Goal: Task Accomplishment & Management: Use online tool/utility

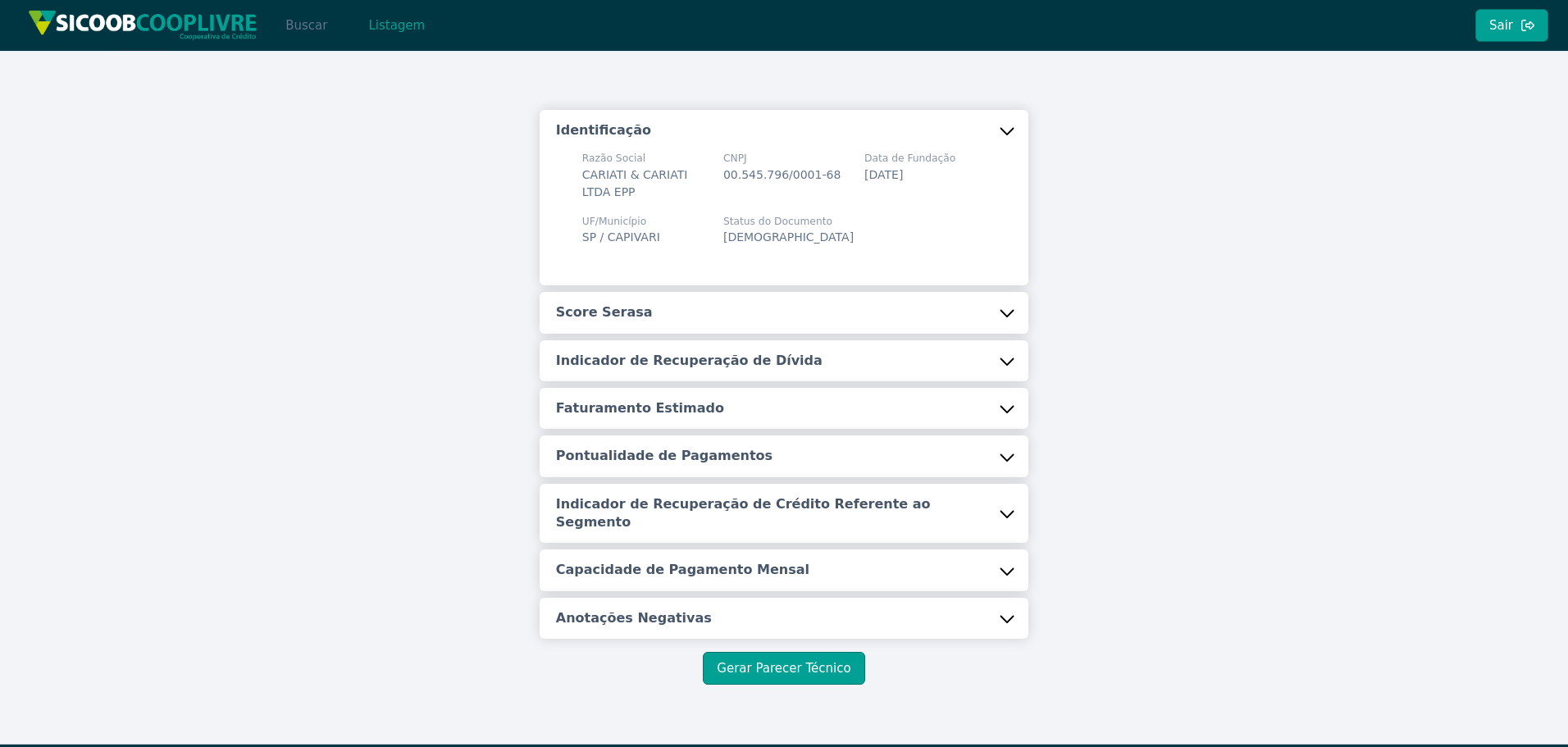
click at [315, 20] on button "Buscar" at bounding box center [306, 26] width 70 height 33
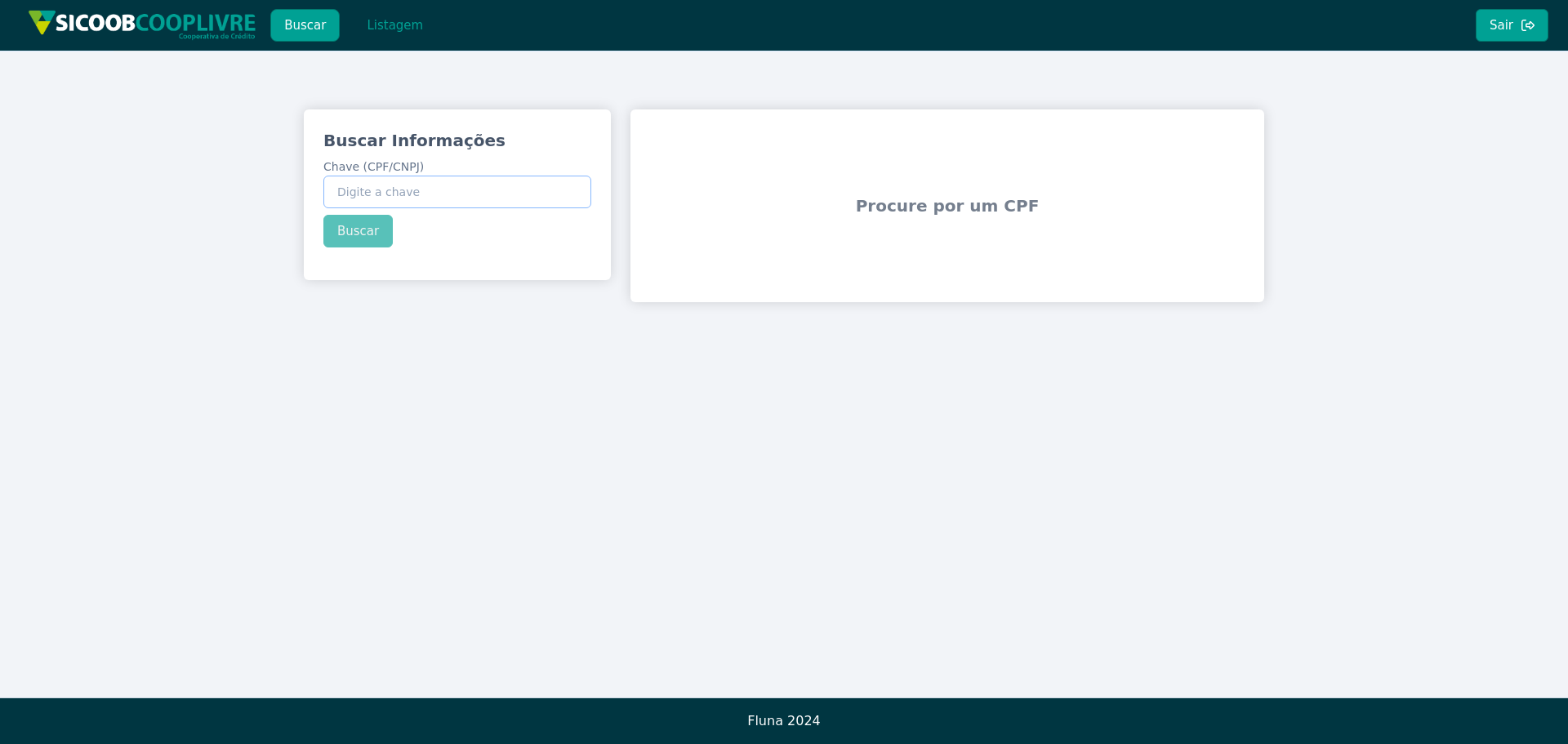
paste input "01.888.934/0001-74"
type input "01.888.934/0001-74"
click at [346, 238] on div "Buscar Informações Chave (CPF/CNPJ) 01.888.934/0001-74 Buscar" at bounding box center [457, 188] width 307 height 157
click at [348, 235] on button "Buscar" at bounding box center [358, 231] width 69 height 32
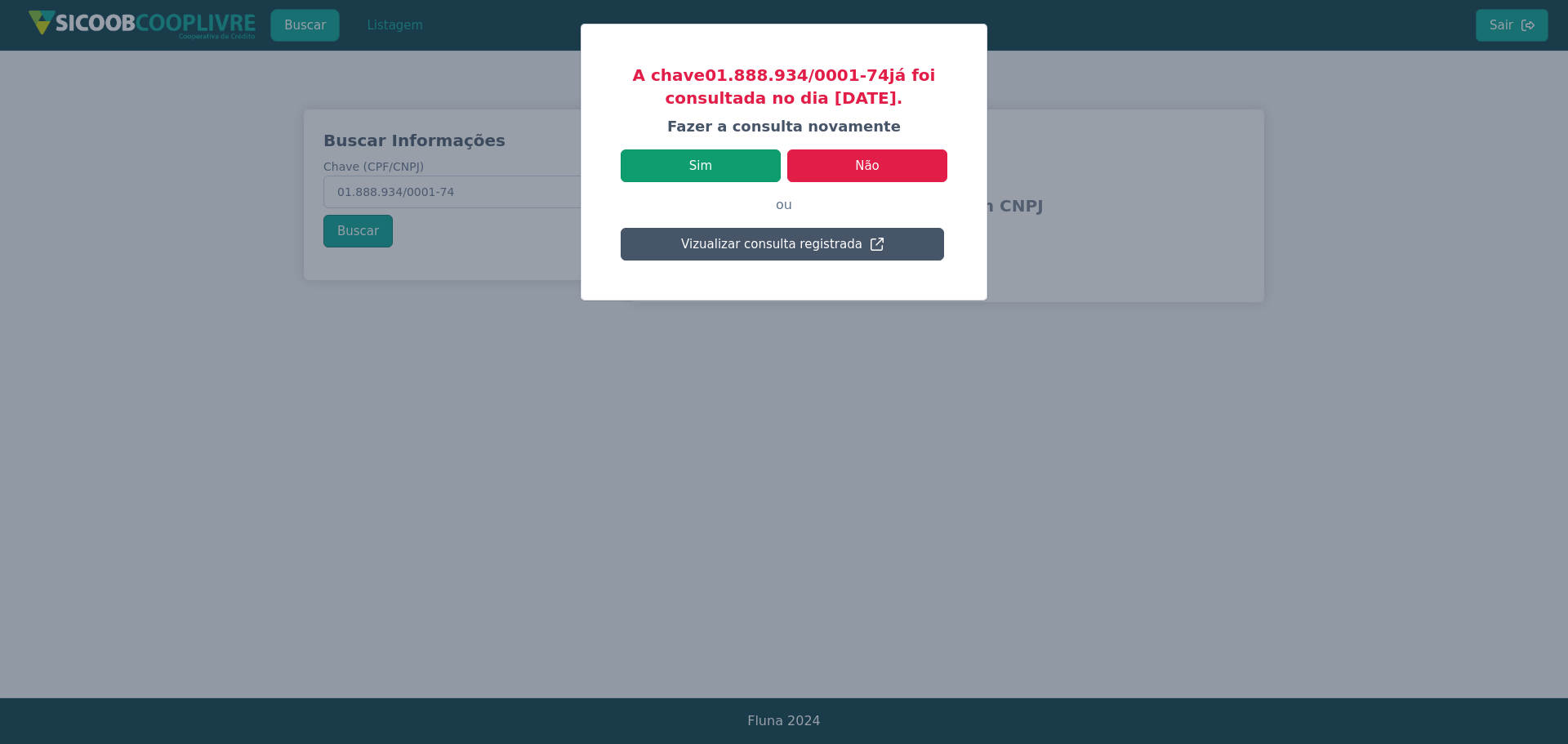
click at [705, 168] on button "Sim" at bounding box center [701, 166] width 160 height 32
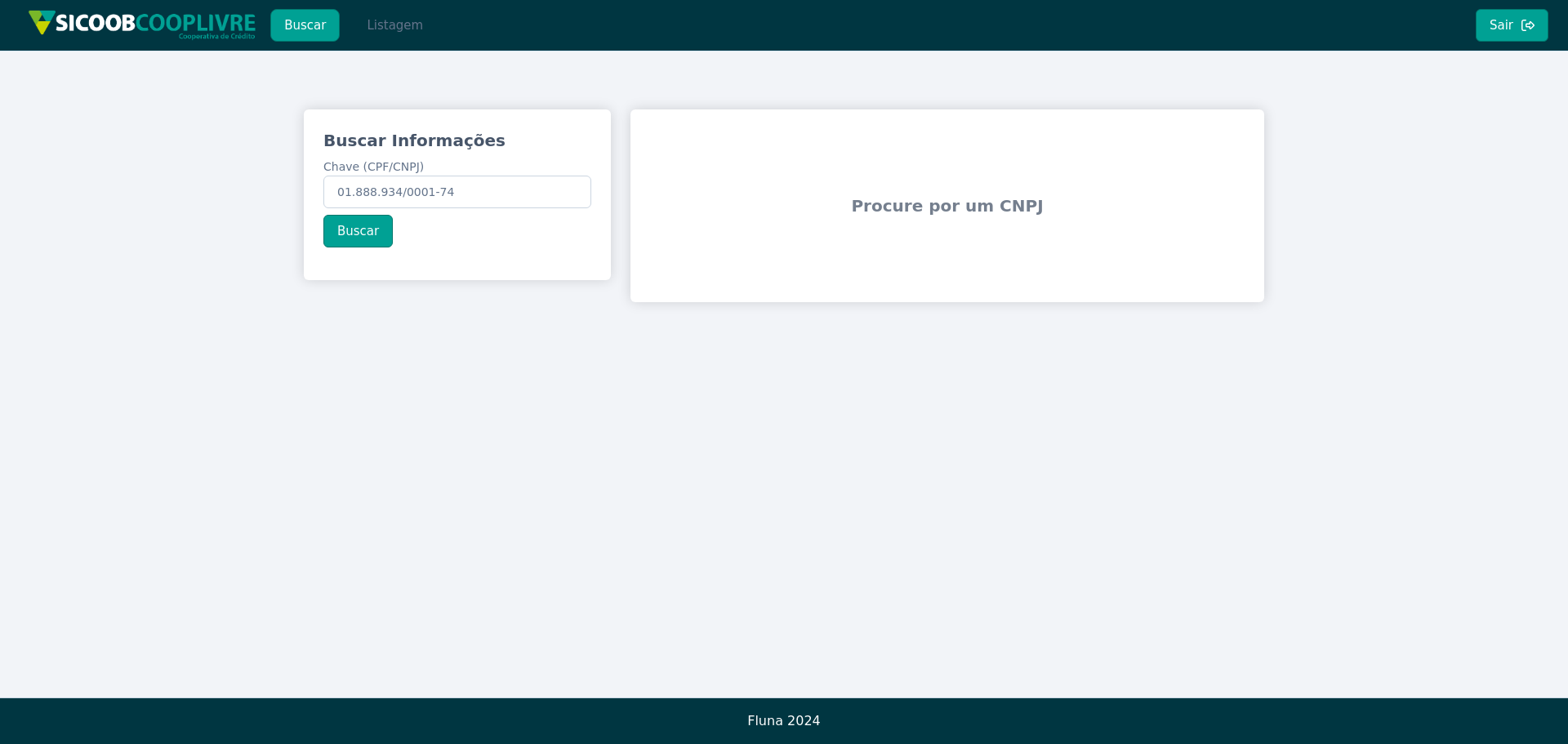
click at [401, 32] on button "Listagem" at bounding box center [395, 26] width 84 height 32
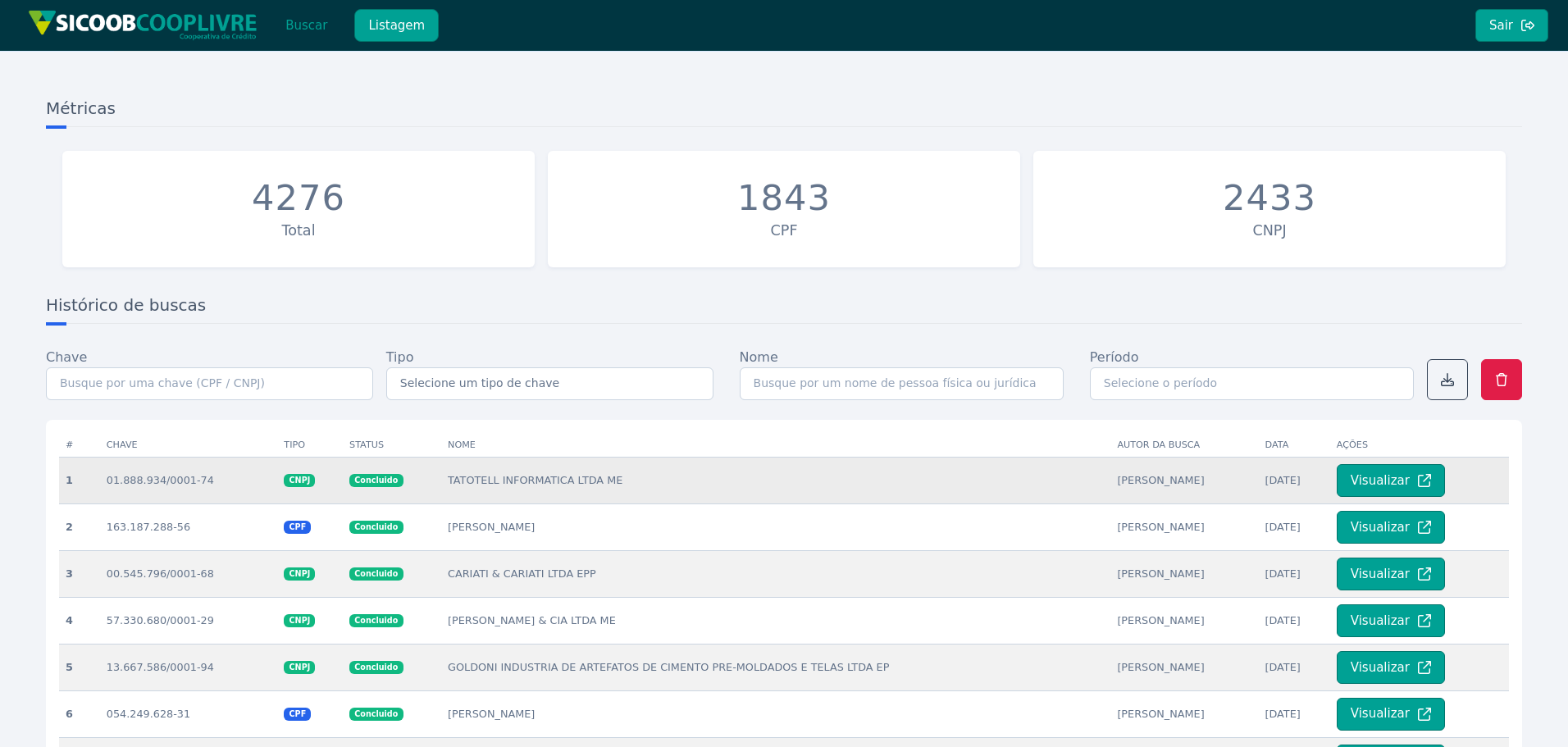
click at [471, 483] on td "TATOTELL INFORMATICA LTDA ME" at bounding box center [775, 480] width 669 height 46
click at [1381, 477] on button "Visualizar" at bounding box center [1390, 480] width 108 height 33
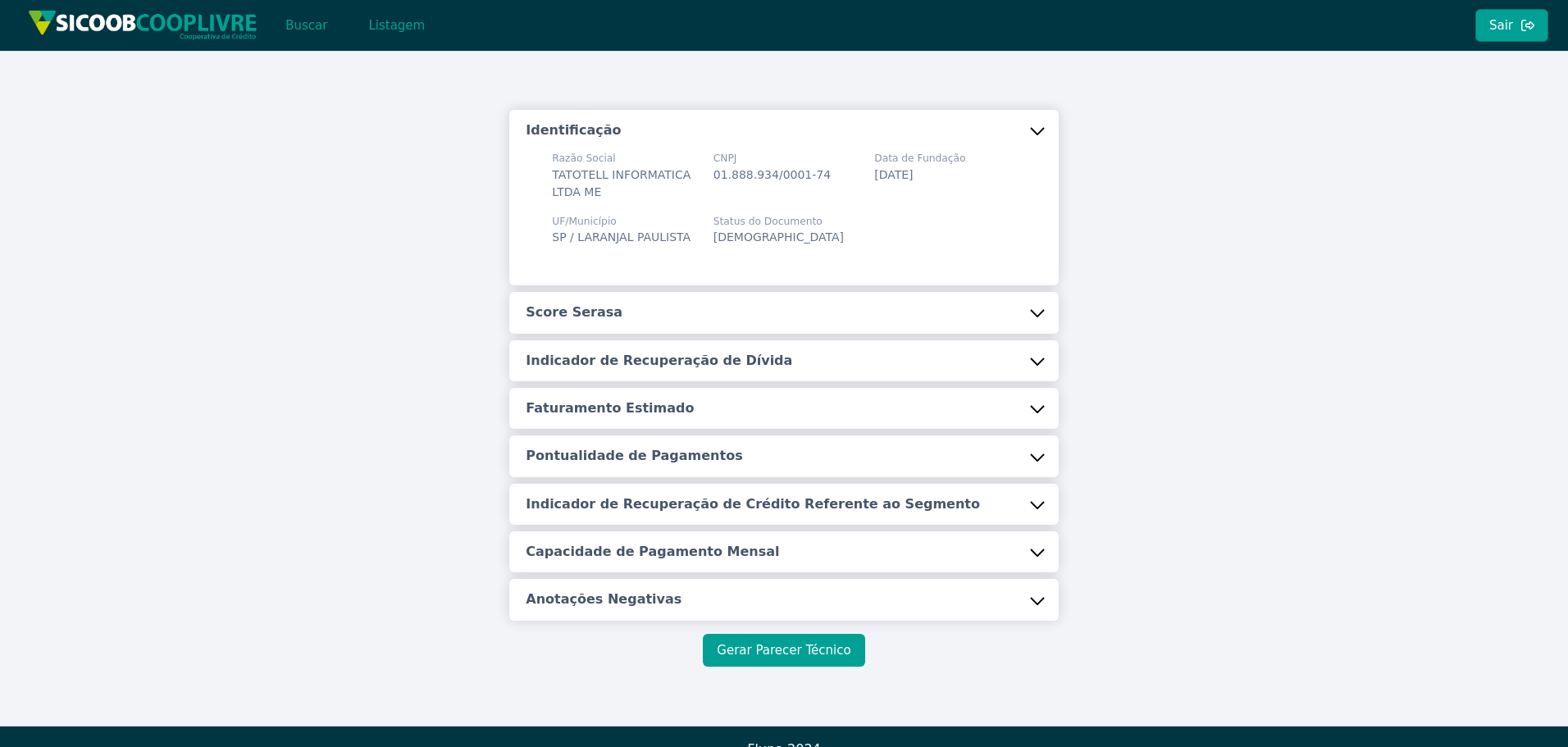
click at [829, 666] on button "Gerar Parecer Técnico" at bounding box center [783, 650] width 161 height 33
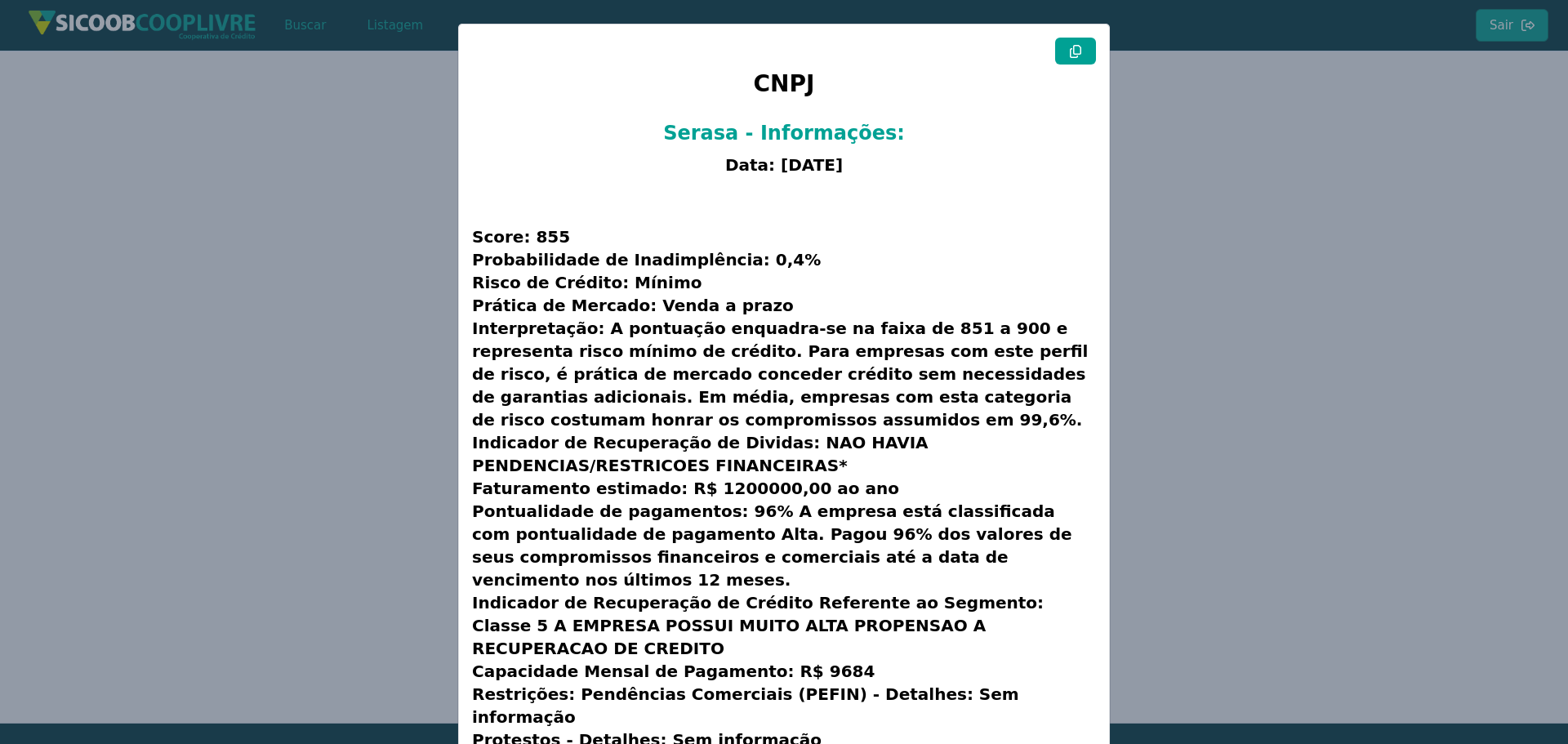
click at [1065, 54] on button at bounding box center [1076, 51] width 41 height 27
click at [1256, 257] on modal-container "CNPJ Serasa - Informações: Data: [DATE] Score: 855 Probabilidade de Inadimplênc…" at bounding box center [784, 372] width 1568 height 744
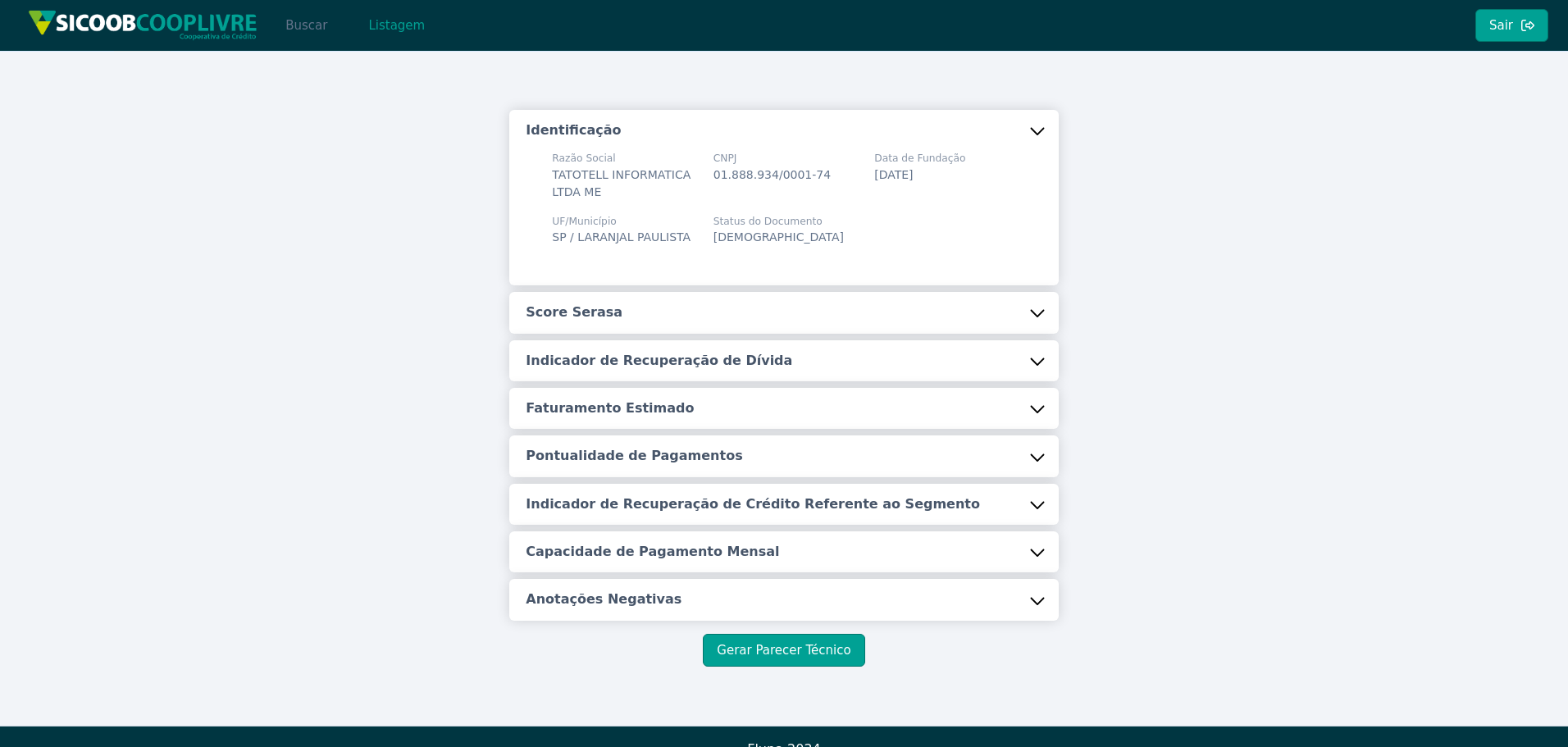
click at [305, 28] on button "Buscar" at bounding box center [306, 26] width 70 height 33
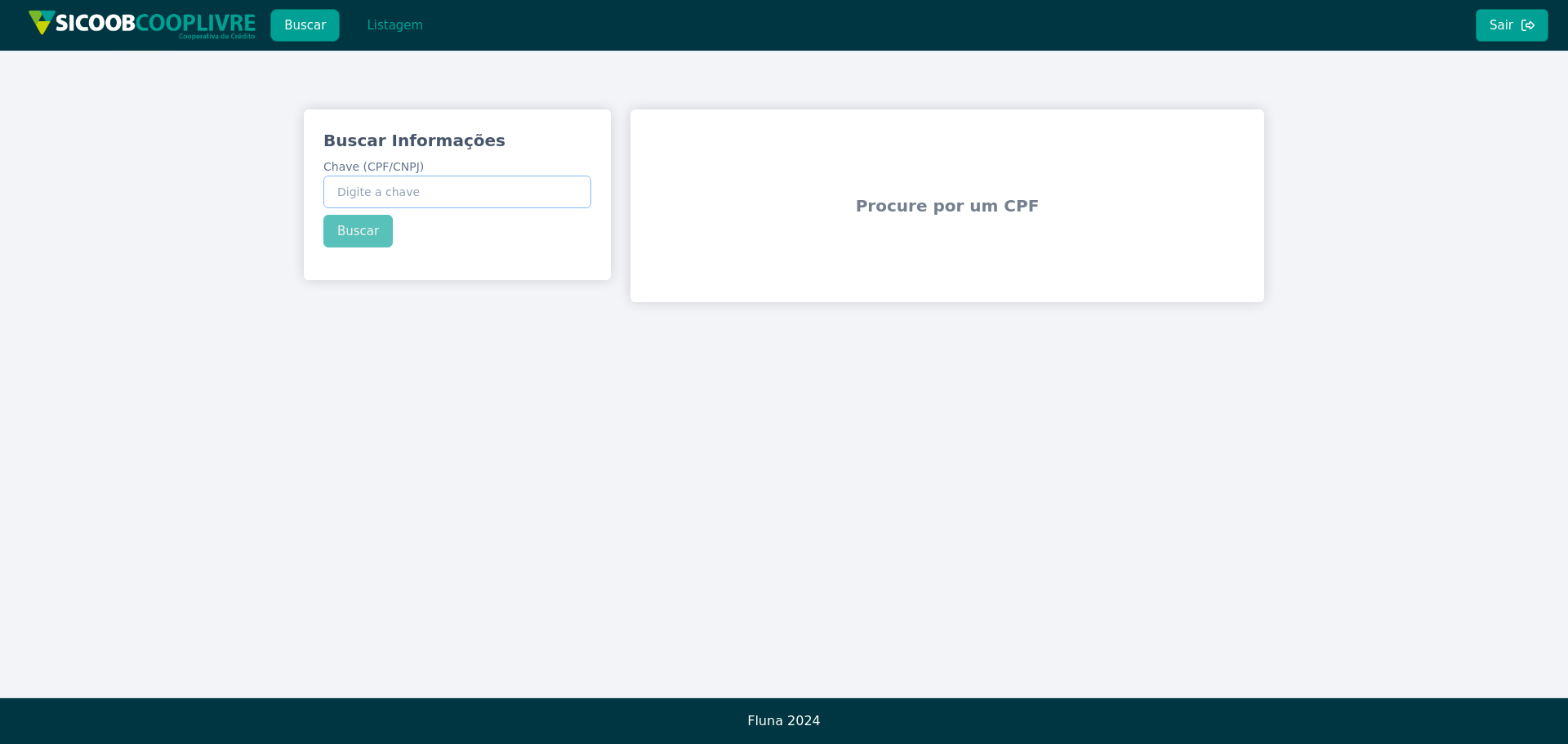
paste input "04.829.643/0001-01"
type input "04.829.643/0001-01"
click at [360, 231] on button "Buscar" at bounding box center [358, 231] width 69 height 32
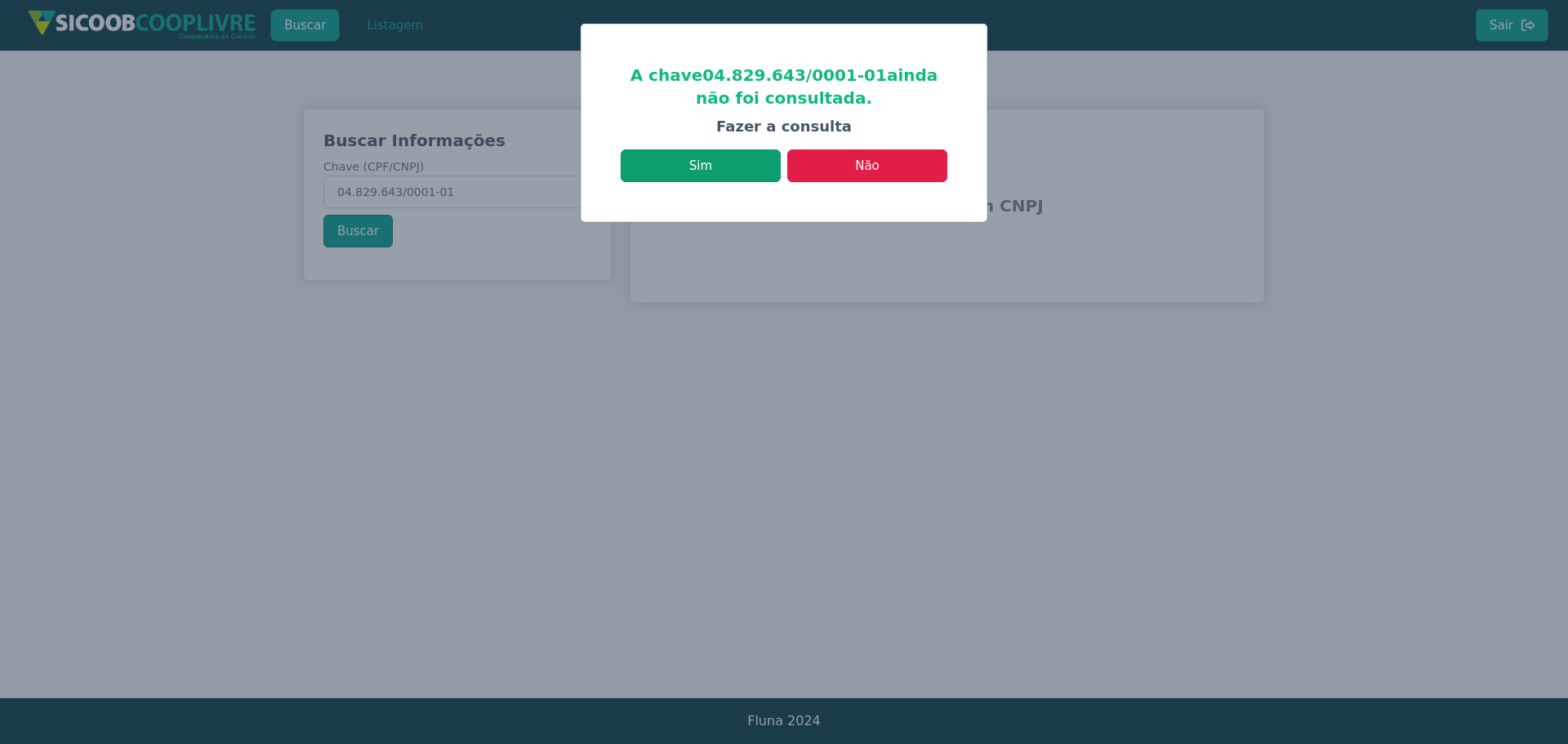
click at [731, 164] on button "Sim" at bounding box center [701, 166] width 160 height 32
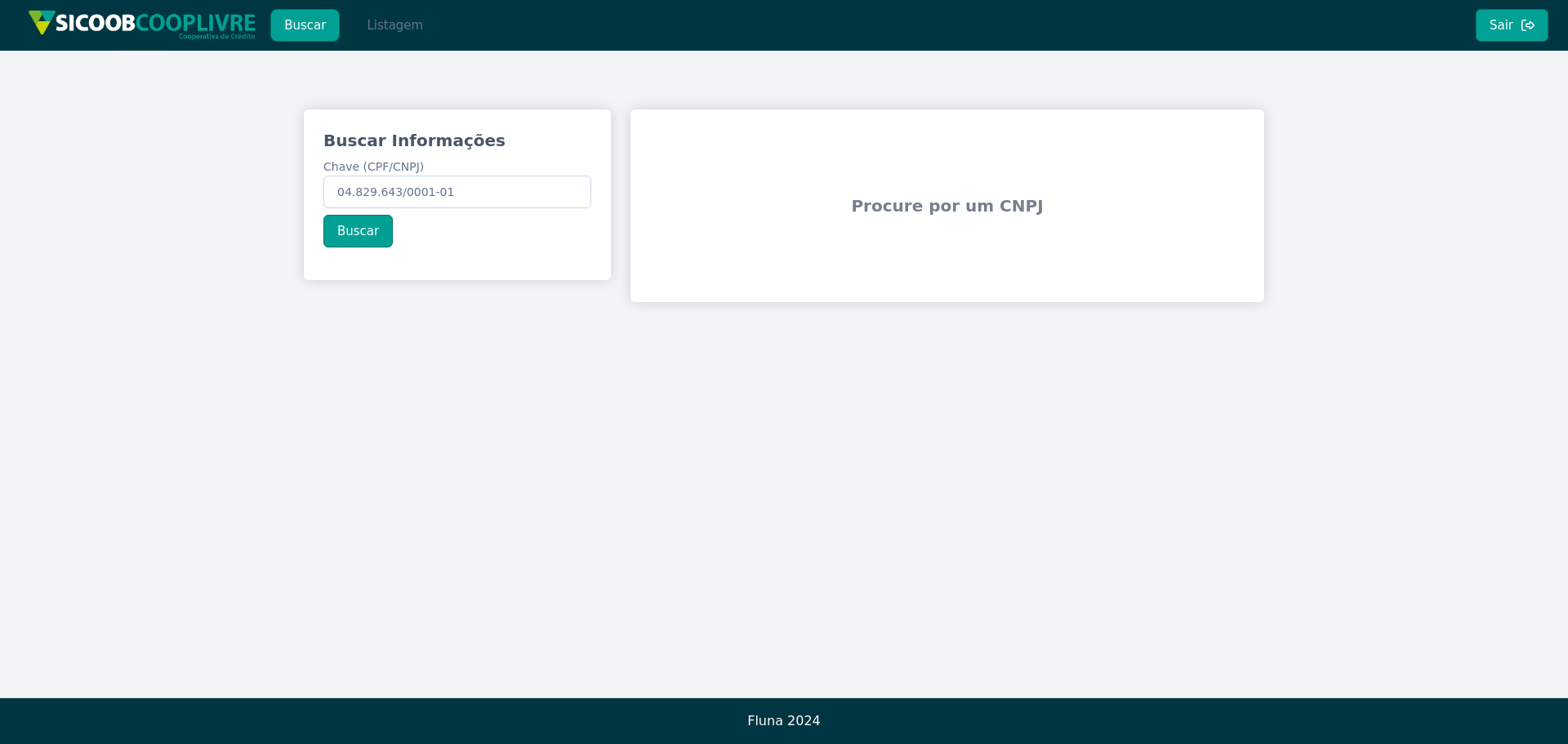
click at [388, 27] on button "Listagem" at bounding box center [395, 26] width 84 height 32
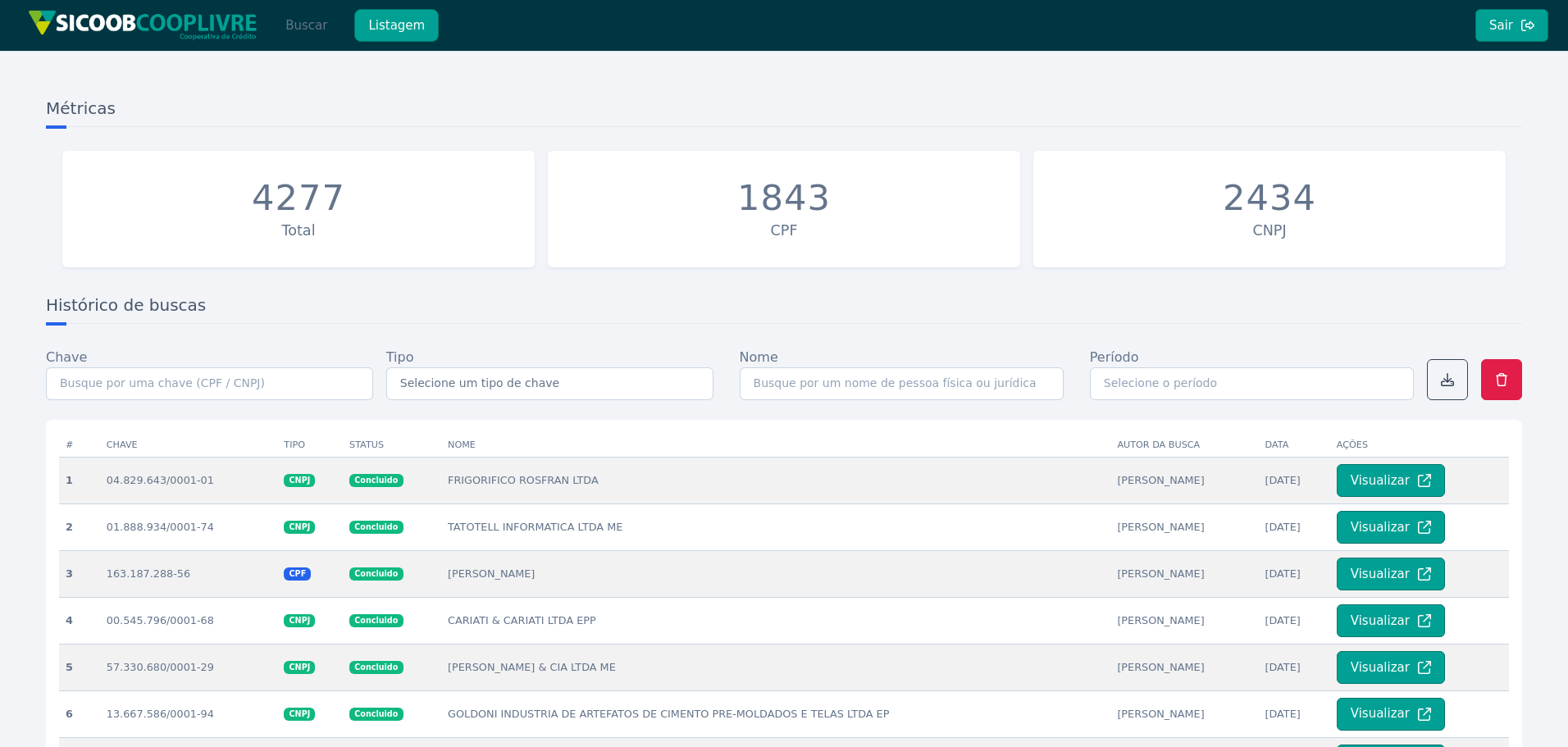
click at [323, 27] on button "Buscar" at bounding box center [306, 26] width 70 height 33
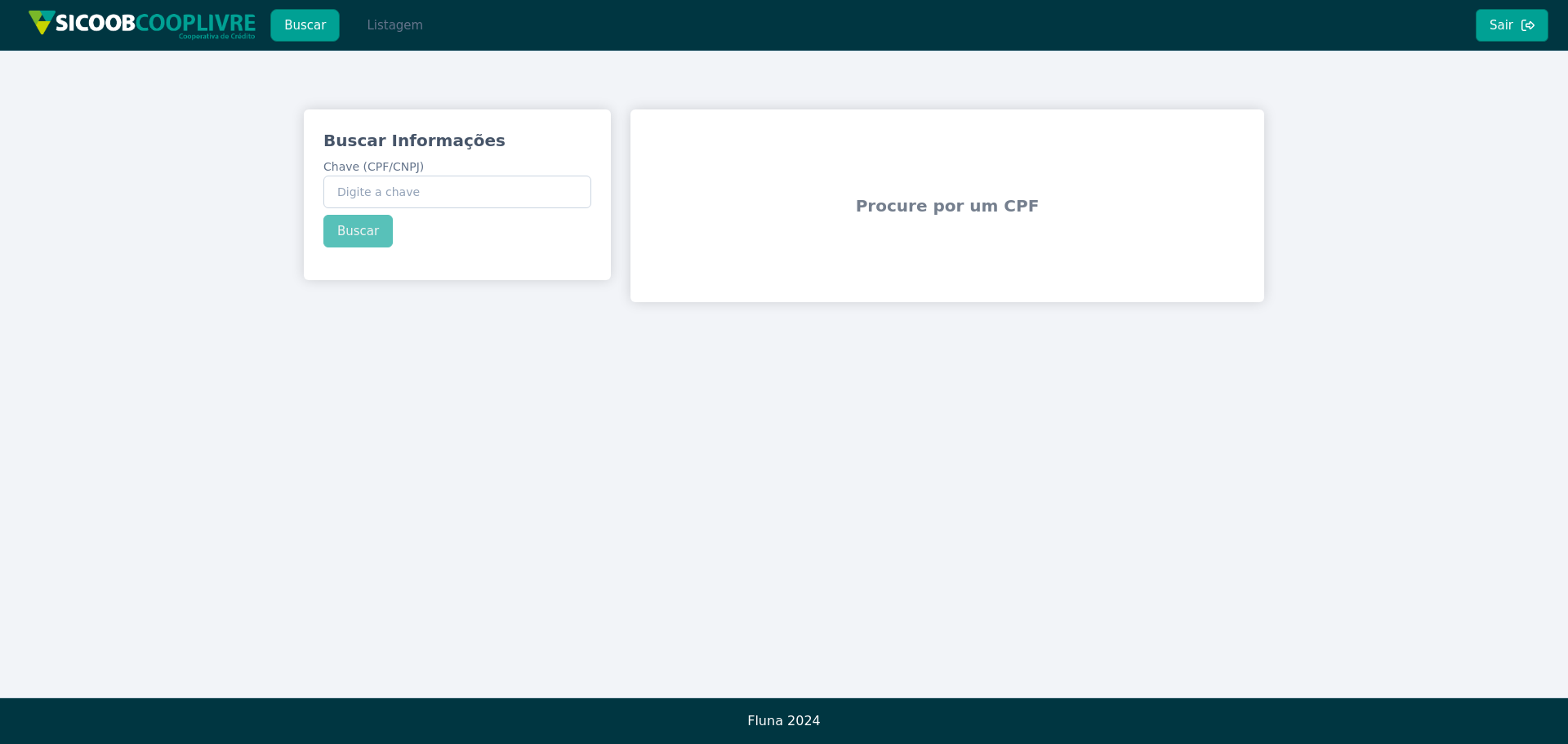
click at [359, 26] on button "Listagem" at bounding box center [395, 26] width 84 height 32
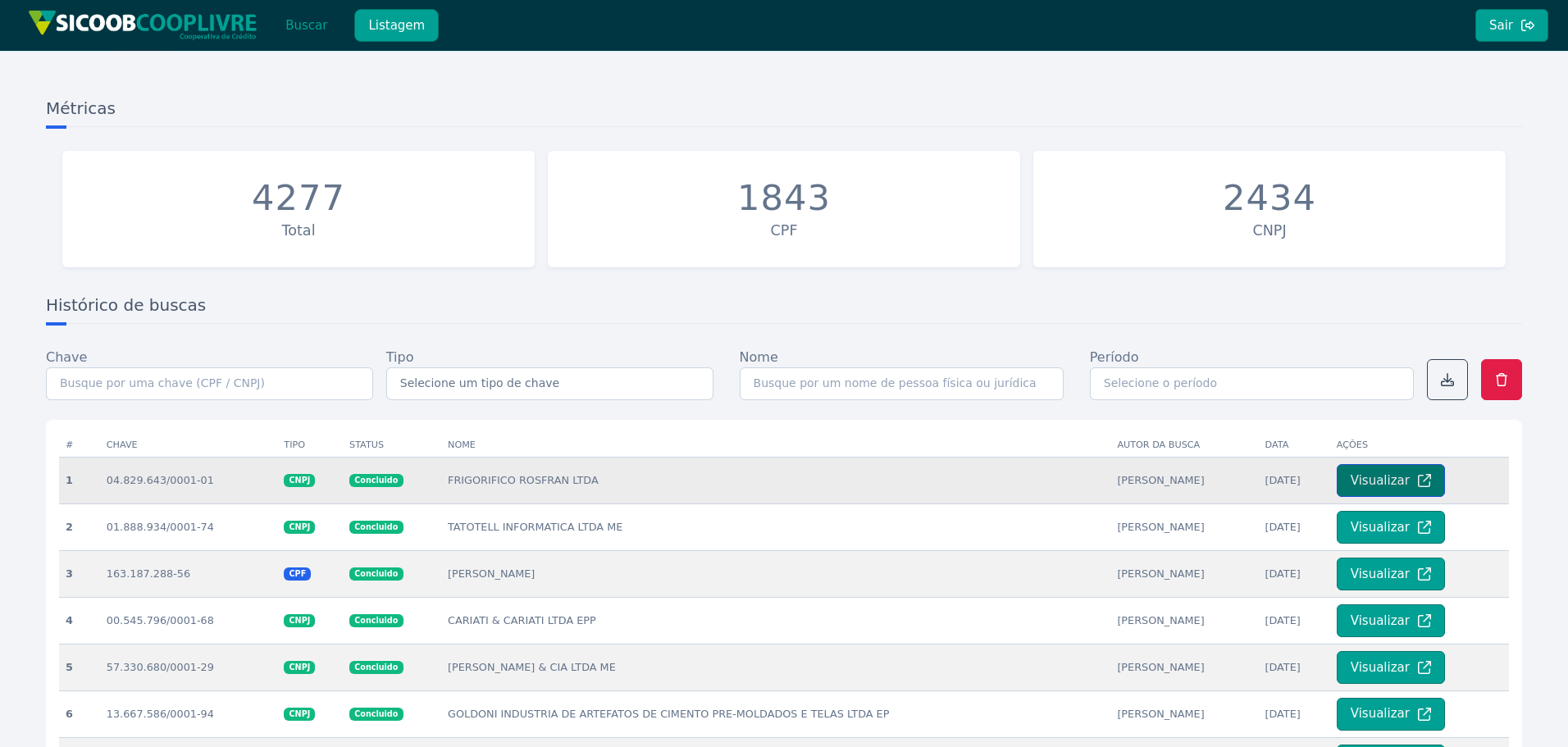
click at [1368, 488] on button "Visualizar" at bounding box center [1390, 480] width 108 height 33
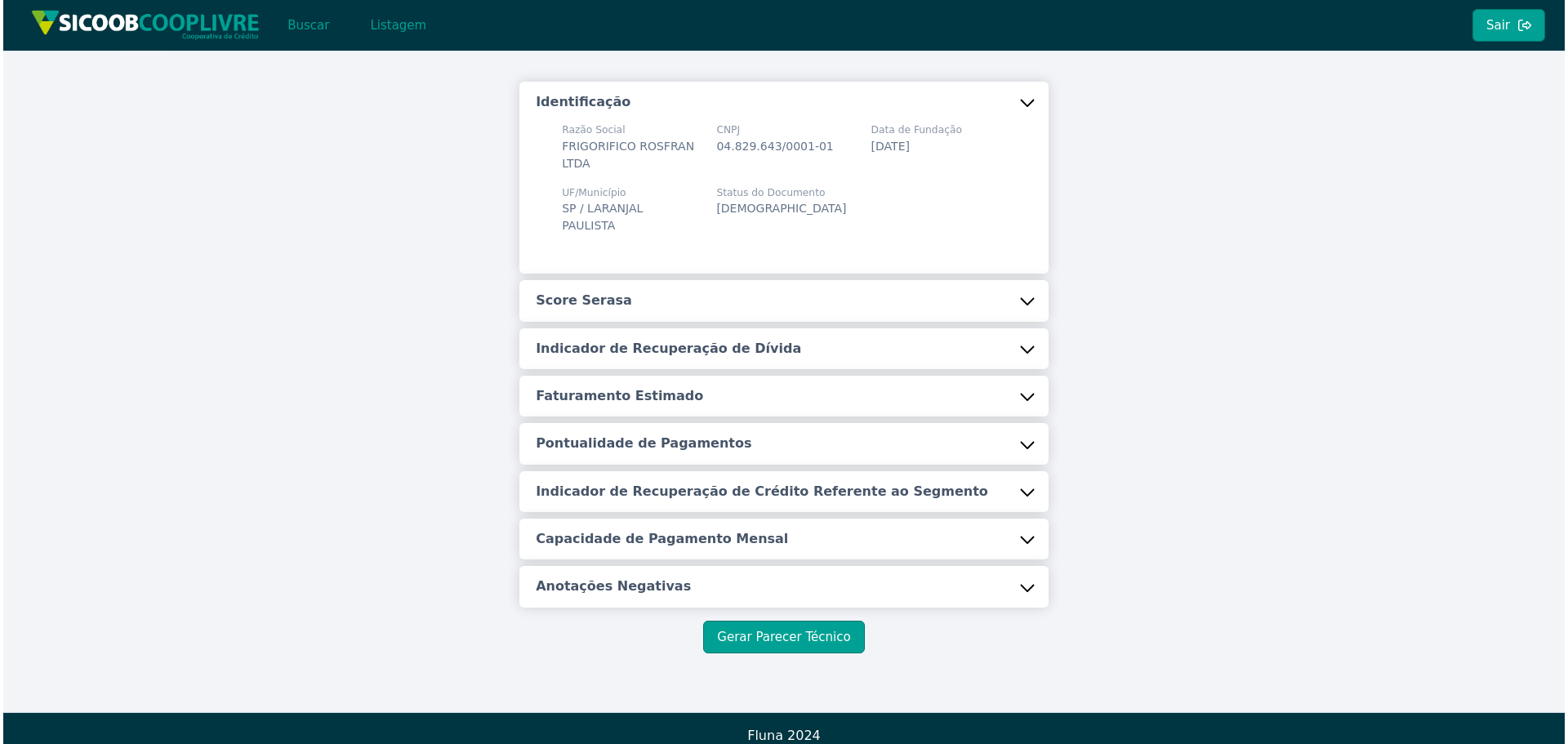
scroll to position [43, 0]
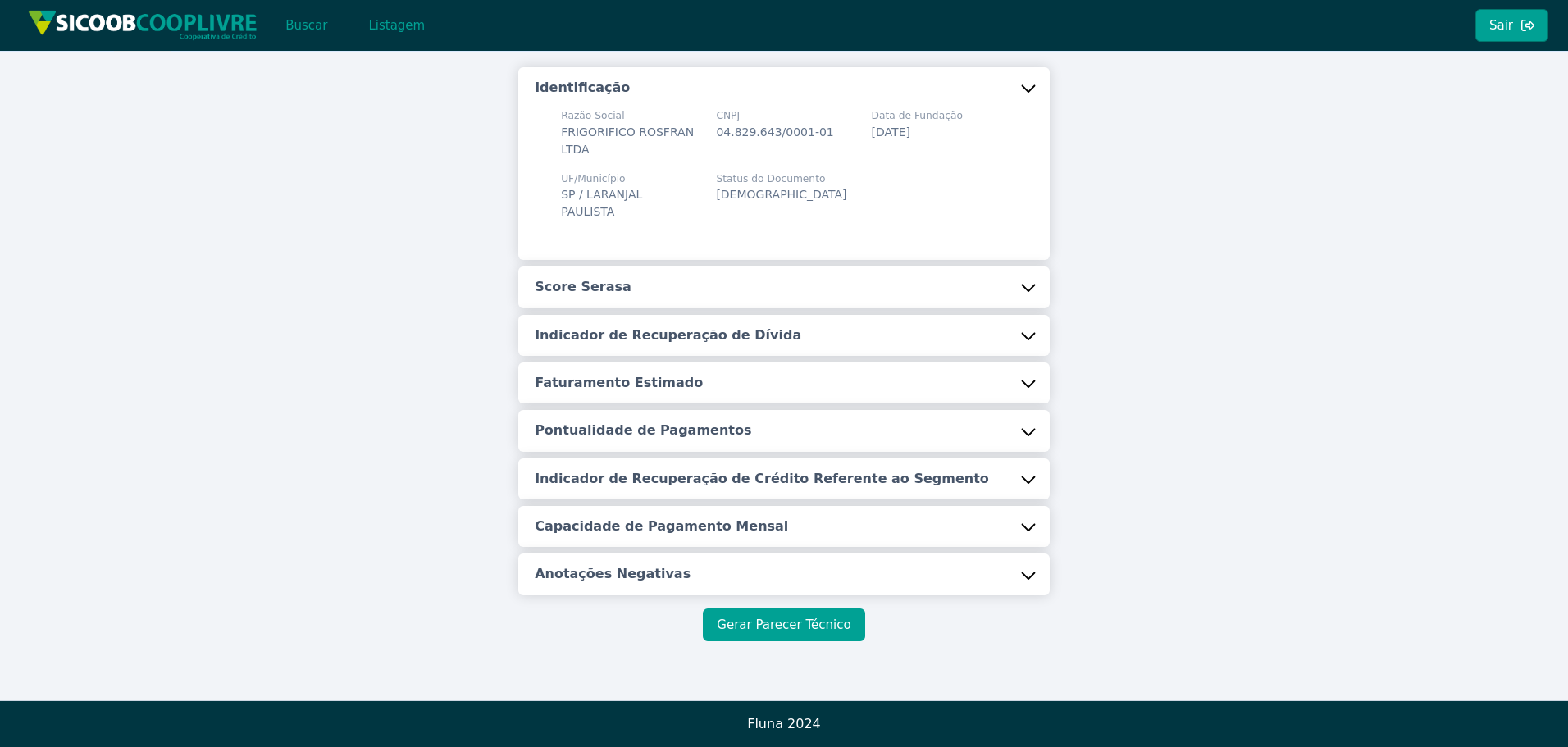
click at [811, 622] on button "Gerar Parecer Técnico" at bounding box center [783, 625] width 161 height 33
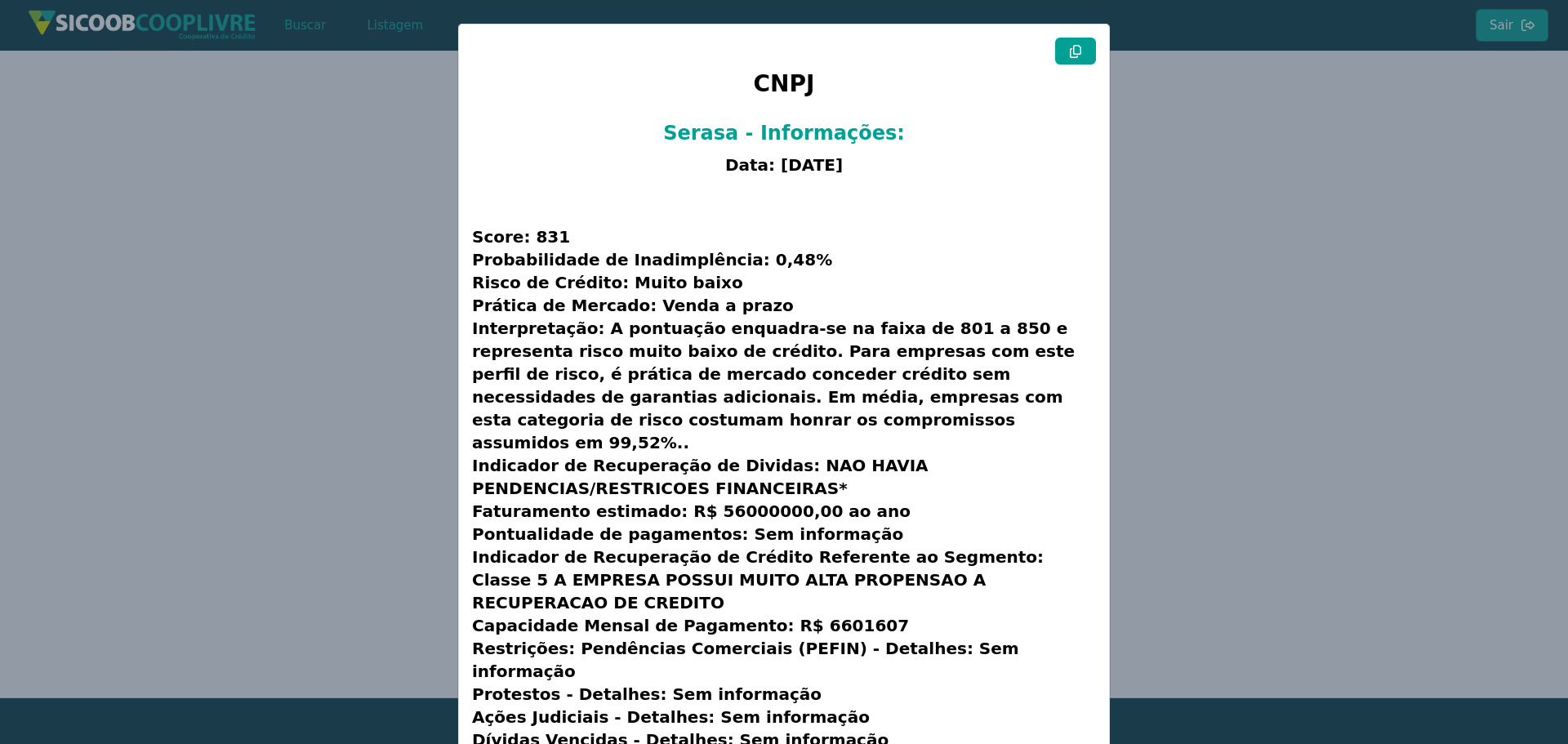
click at [1054, 55] on div at bounding box center [784, 51] width 624 height 27
click at [1075, 55] on icon at bounding box center [1075, 51] width 13 height 13
